Goal: Use online tool/utility

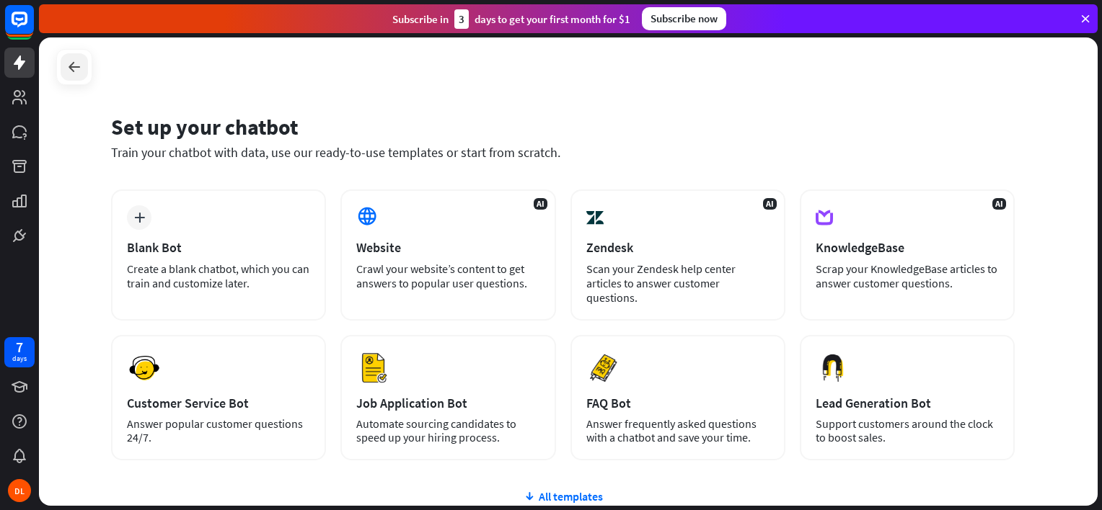
click at [66, 61] on icon at bounding box center [74, 66] width 17 height 17
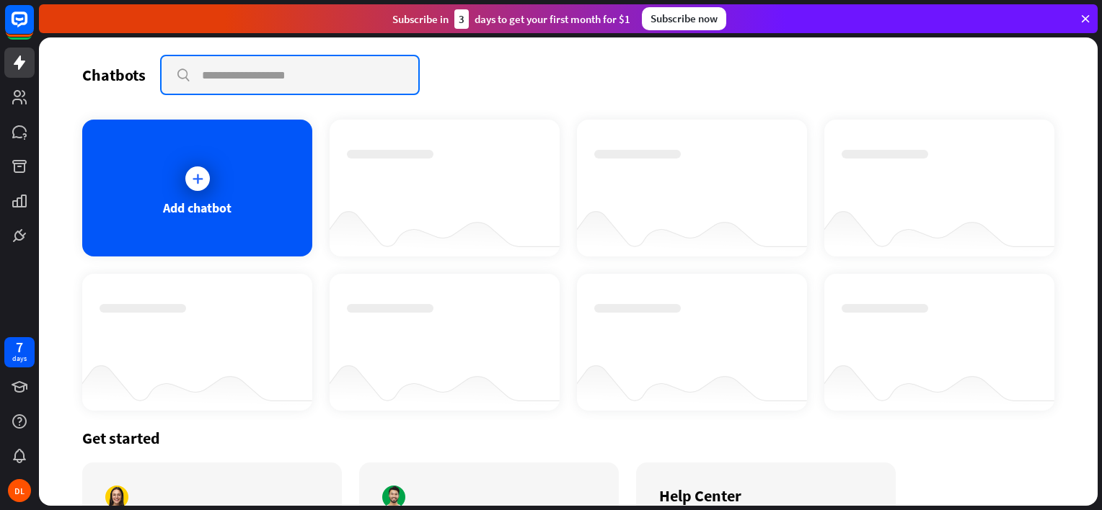
click at [218, 78] on input "text" at bounding box center [289, 74] width 257 height 37
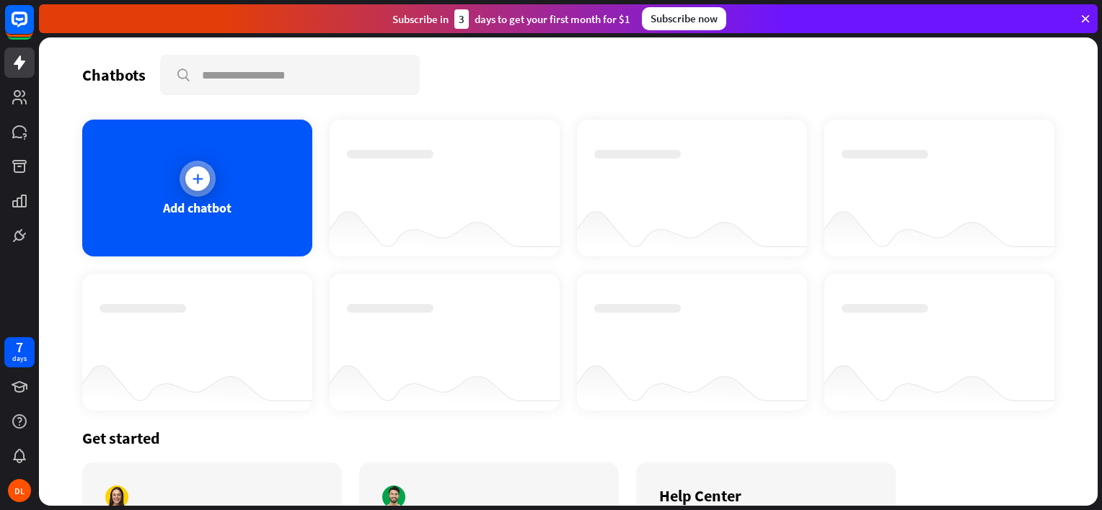
click at [188, 183] on div at bounding box center [197, 179] width 25 height 25
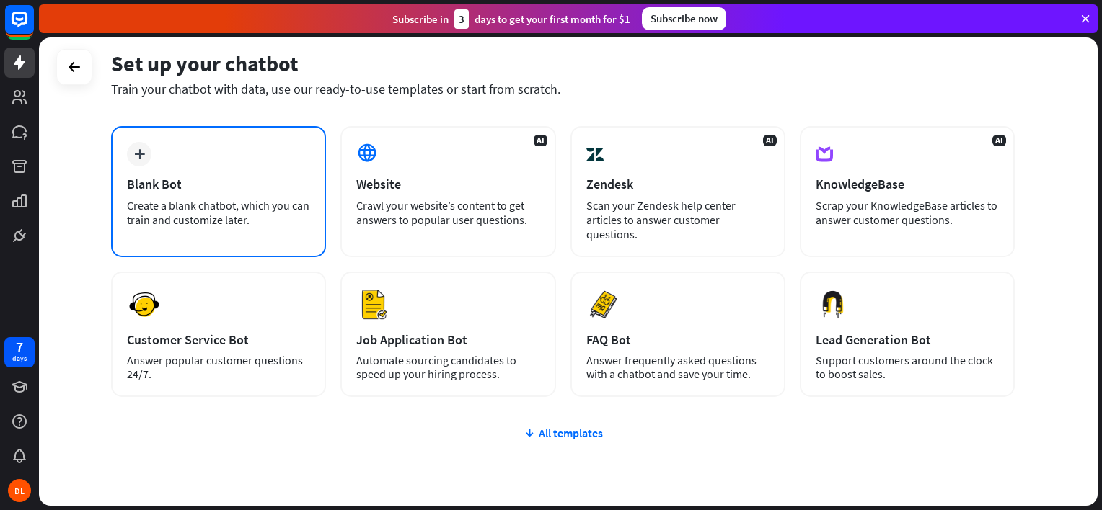
scroll to position [72, 0]
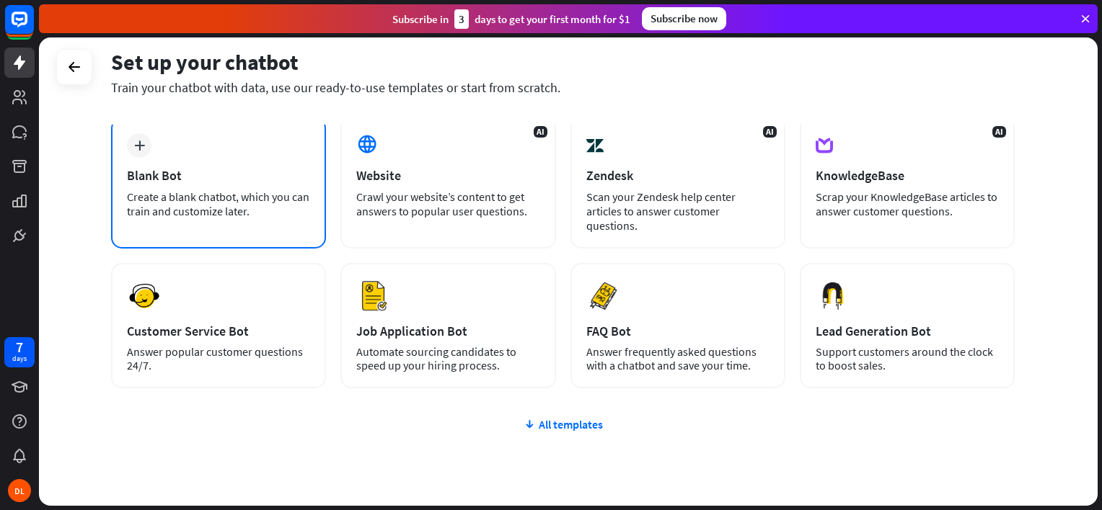
click at [149, 149] on div "plus" at bounding box center [139, 145] width 25 height 25
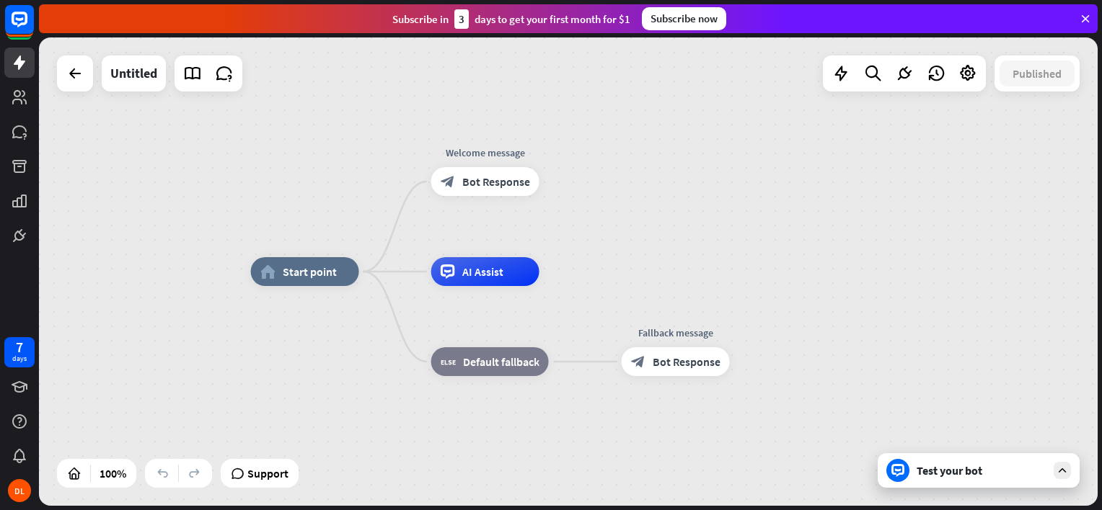
click at [924, 466] on div "Test your bot" at bounding box center [981, 471] width 130 height 14
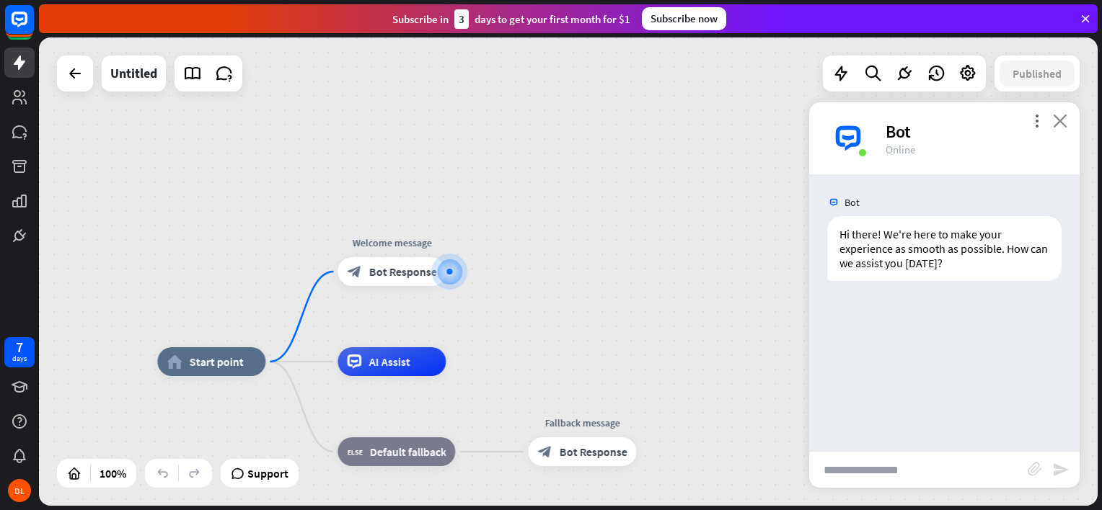
click at [1065, 120] on icon "close" at bounding box center [1060, 121] width 14 height 14
